Goal: Entertainment & Leisure: Consume media (video, audio)

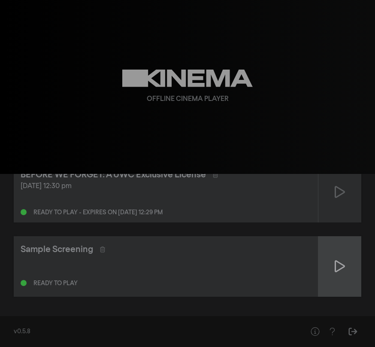
click at [341, 271] on icon at bounding box center [340, 266] width 10 height 14
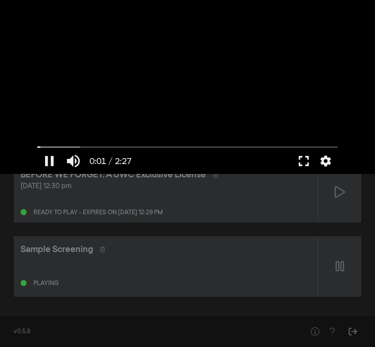
click at [307, 160] on button "fullscreen" at bounding box center [304, 161] width 24 height 26
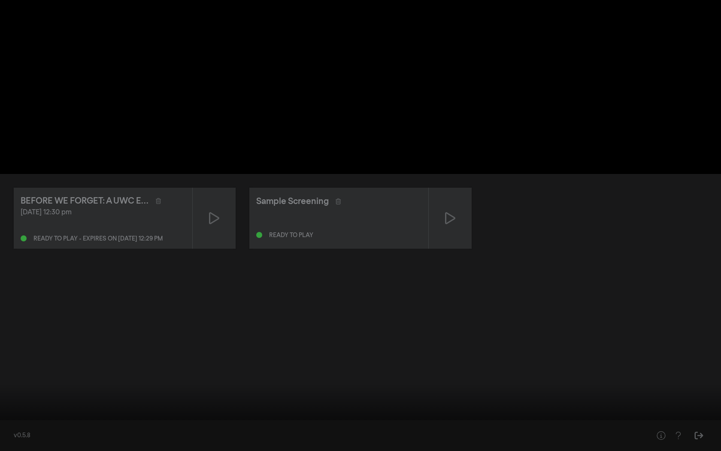
click at [19, 346] on button "replay" at bounding box center [16, 438] width 24 height 26
click at [19, 346] on button "pause" at bounding box center [16, 438] width 24 height 26
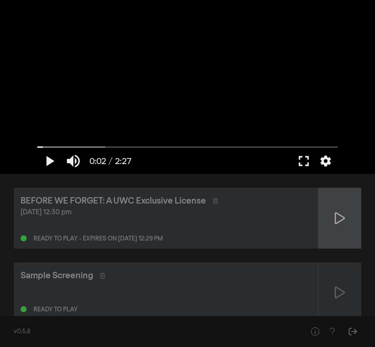
click at [339, 224] on icon at bounding box center [340, 218] width 10 height 14
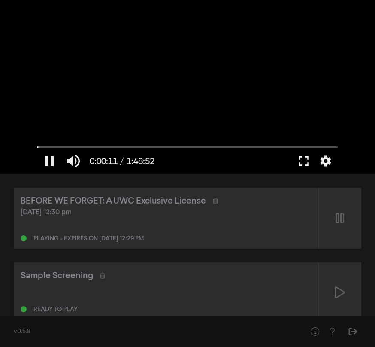
click at [308, 158] on button "fullscreen" at bounding box center [304, 161] width 24 height 26
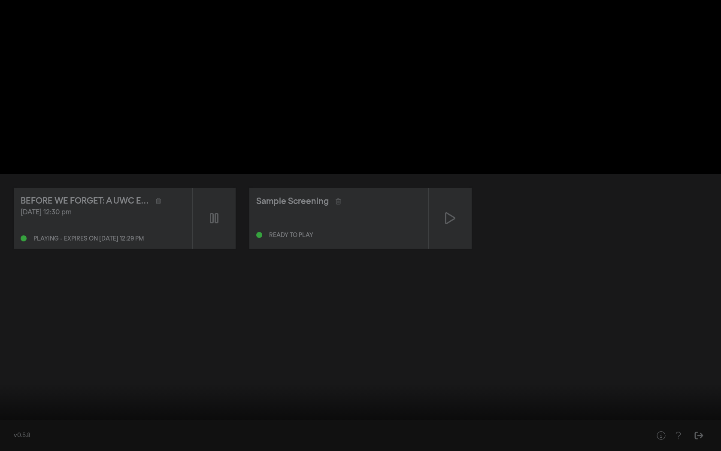
click at [375, 346] on button "fullscreen_exit" at bounding box center [683, 438] width 24 height 26
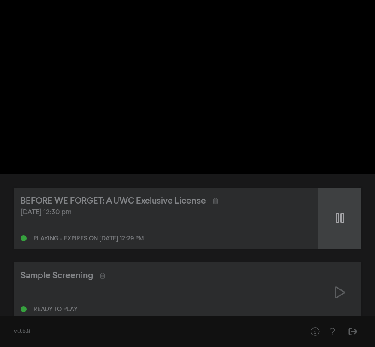
click at [343, 218] on icon at bounding box center [340, 218] width 9 height 14
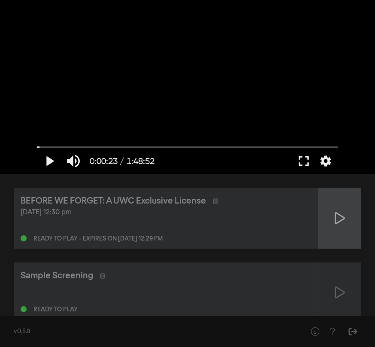
click at [343, 218] on icon at bounding box center [340, 218] width 10 height 14
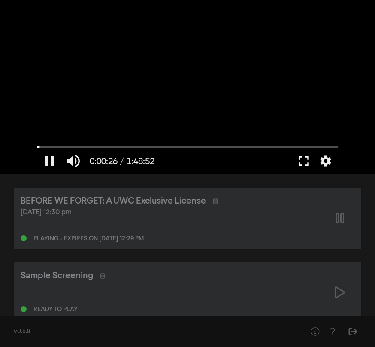
click at [301, 156] on button "fullscreen" at bounding box center [304, 161] width 24 height 26
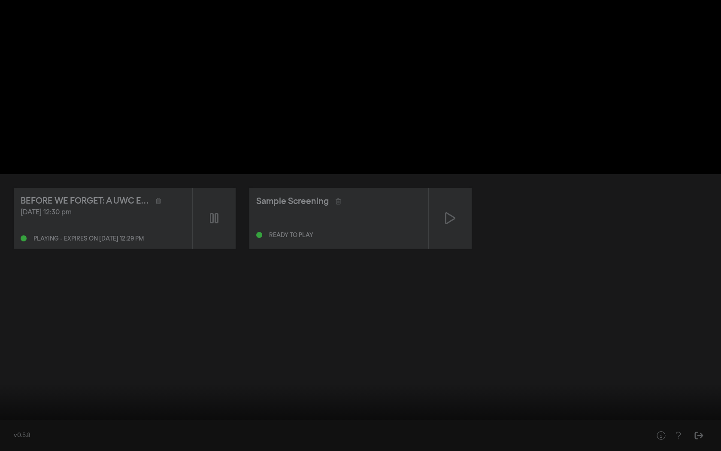
click at [127, 346] on input "Seek" at bounding box center [360, 423] width 712 height 5
click at [142, 346] on input "Seek" at bounding box center [360, 423] width 712 height 5
click at [162, 346] on input "Seek" at bounding box center [360, 423] width 712 height 5
click at [167, 346] on input "Seek" at bounding box center [360, 423] width 712 height 5
click at [170, 346] on input "Seek" at bounding box center [360, 423] width 712 height 5
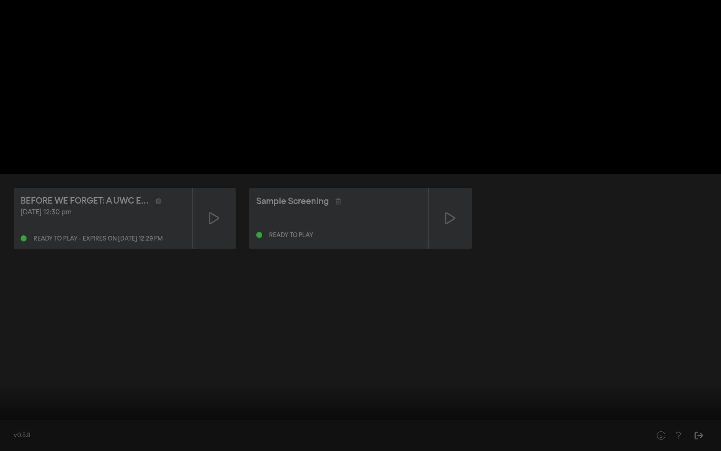
drag, startPoint x: 170, startPoint y: 424, endPoint x: 164, endPoint y: 424, distance: 6.0
click at [164, 346] on input "Seek" at bounding box center [360, 423] width 712 height 5
click at [155, 346] on input "Seek" at bounding box center [360, 423] width 712 height 5
click at [162, 346] on input "Seek" at bounding box center [360, 423] width 712 height 5
click at [148, 346] on input "Seek" at bounding box center [360, 423] width 712 height 5
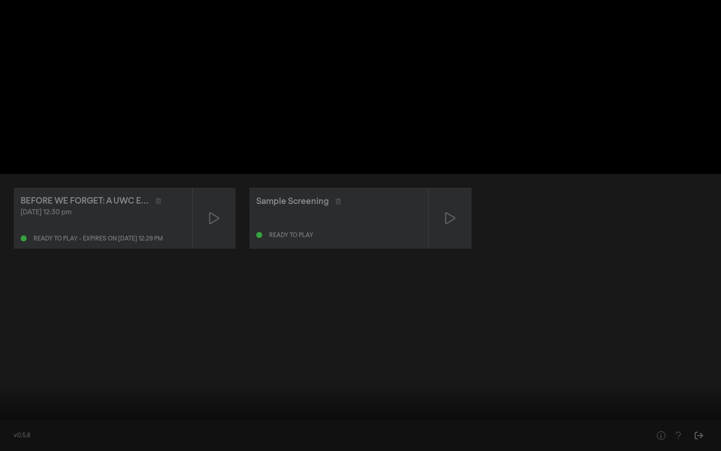
click at [173, 346] on input "Seek" at bounding box center [360, 423] width 712 height 5
click at [185, 346] on input "Seek" at bounding box center [360, 423] width 712 height 5
click at [193, 346] on input "Seek" at bounding box center [360, 423] width 712 height 5
click at [177, 346] on div at bounding box center [360, 225] width 721 height 451
click at [178, 346] on div at bounding box center [398, 438] width 545 height 26
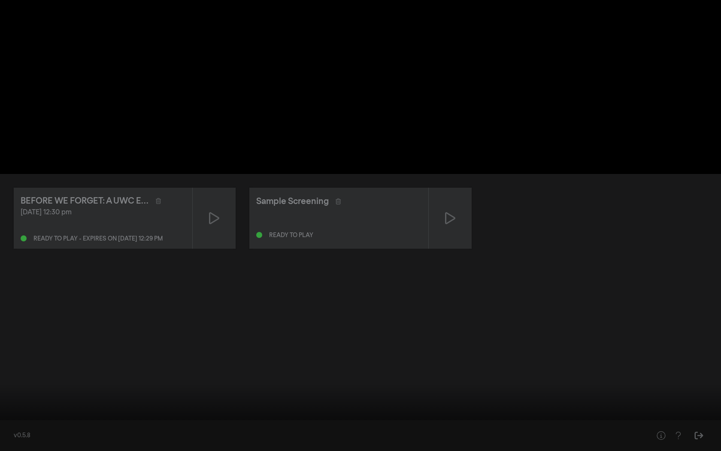
click at [178, 346] on input "Seek" at bounding box center [360, 423] width 712 height 5
click at [220, 346] on div at bounding box center [360, 225] width 721 height 451
type input "1585.258288"
